Goal: Task Accomplishment & Management: Complete application form

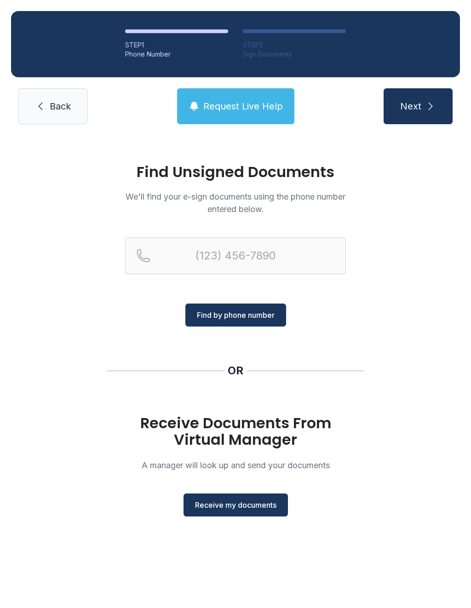
click at [225, 515] on button "Receive my documents" at bounding box center [236, 505] width 104 height 23
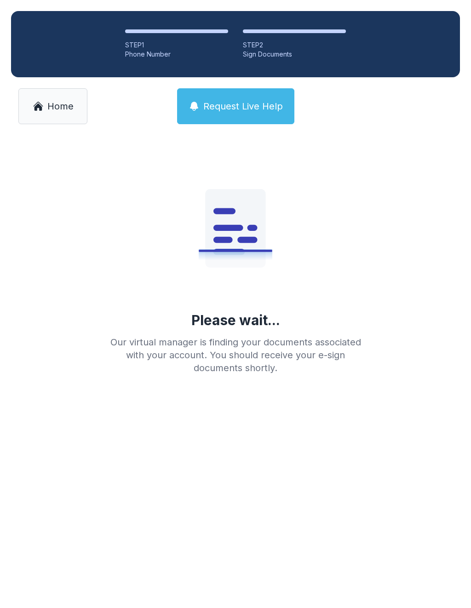
click at [47, 98] on link "Home" at bounding box center [52, 106] width 69 height 36
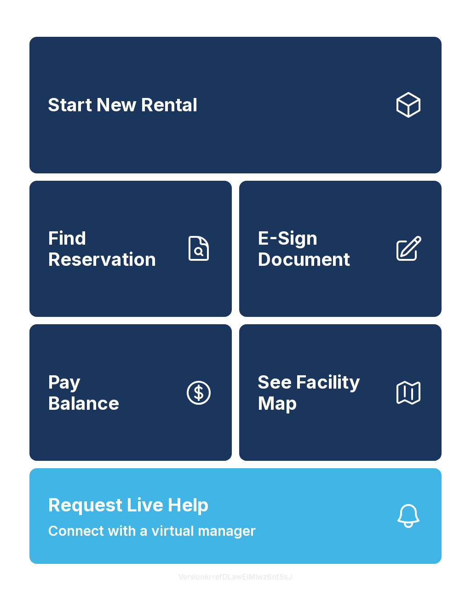
click at [295, 263] on span "E-Sign Document" at bounding box center [322, 249] width 129 height 42
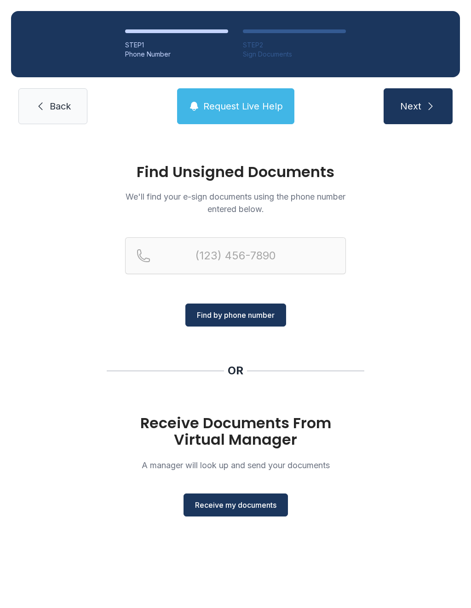
click at [224, 511] on button "Receive my documents" at bounding box center [236, 505] width 104 height 23
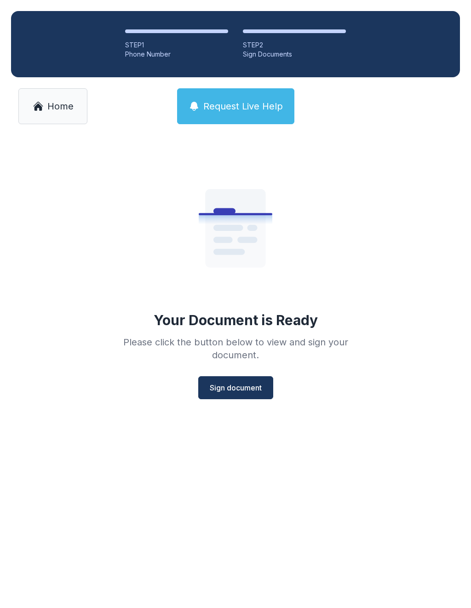
click at [221, 388] on span "Sign document" at bounding box center [236, 387] width 52 height 11
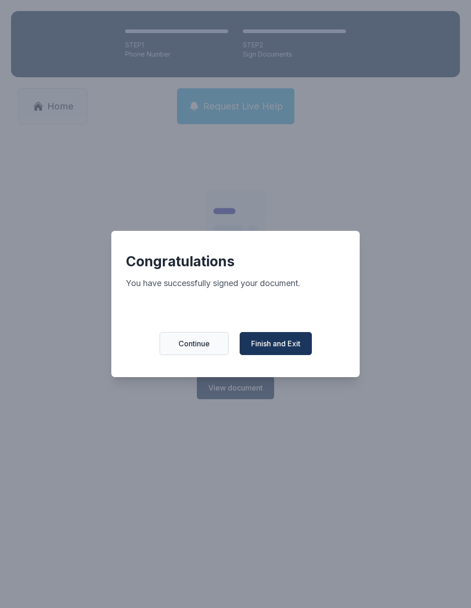
click at [276, 355] on button "Finish and Exit" at bounding box center [276, 343] width 72 height 23
